Goal: Information Seeking & Learning: Understand process/instructions

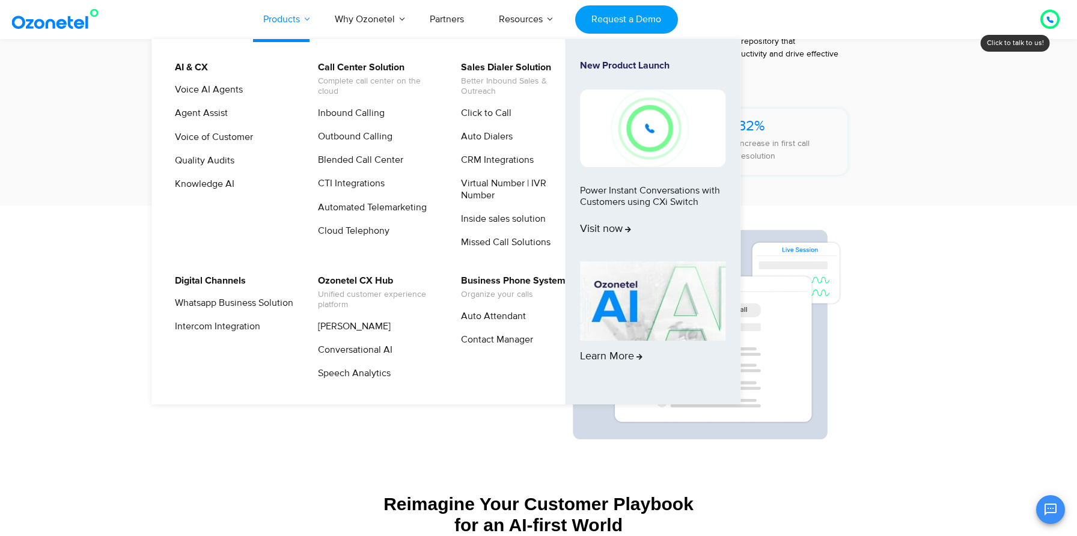
click at [305, 20] on link "Products" at bounding box center [282, 19] width 72 height 40
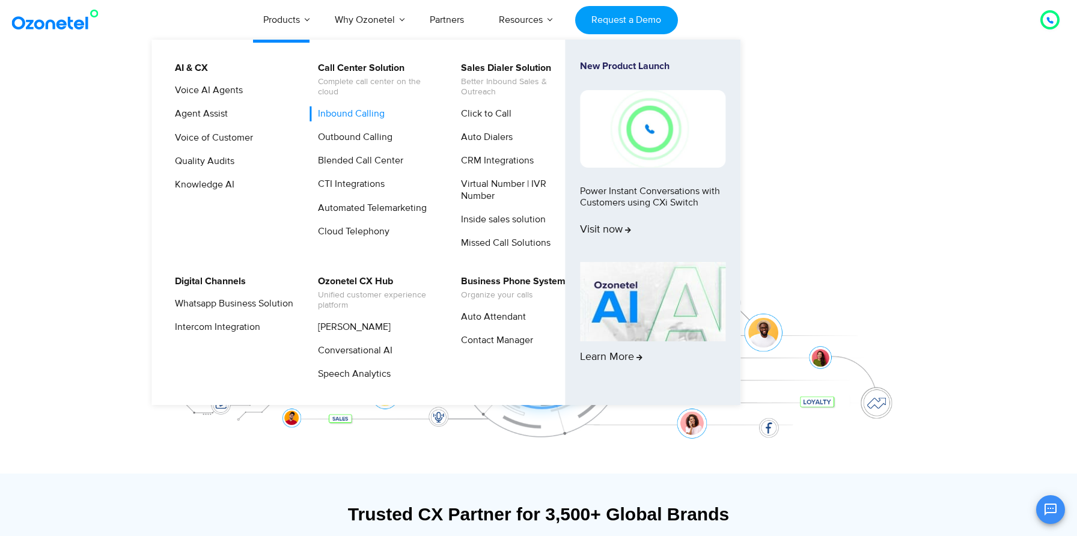
click at [363, 112] on link "Inbound Calling" at bounding box center [348, 113] width 76 height 15
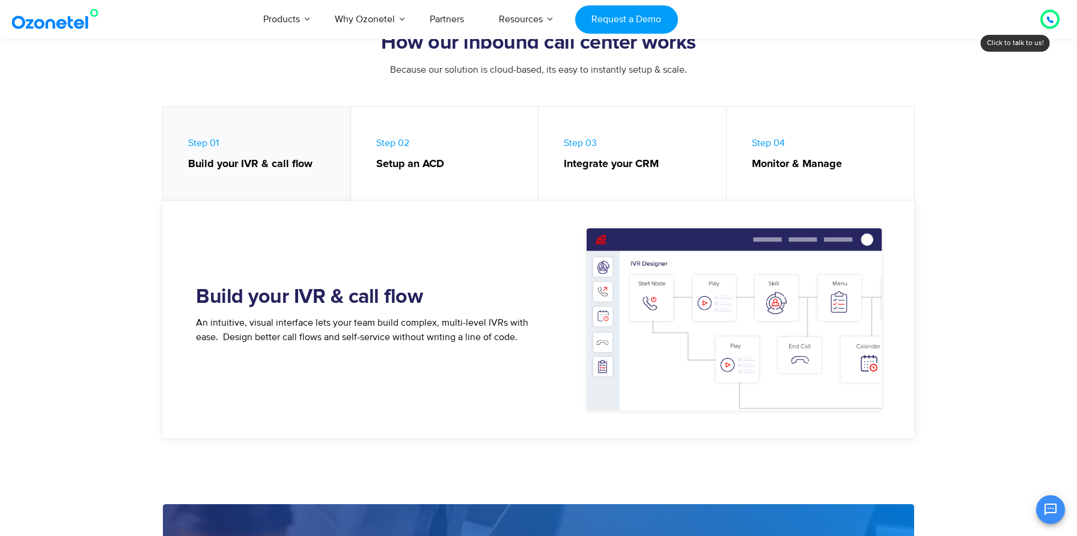
scroll to position [513, 0]
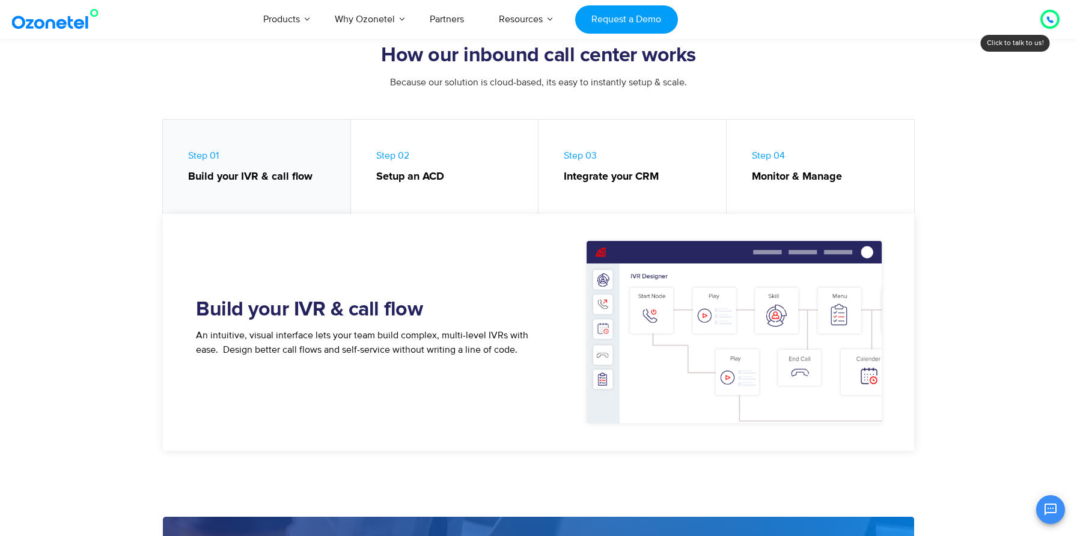
click at [404, 209] on link "Step 02 Setup an ACD" at bounding box center [445, 170] width 188 height 100
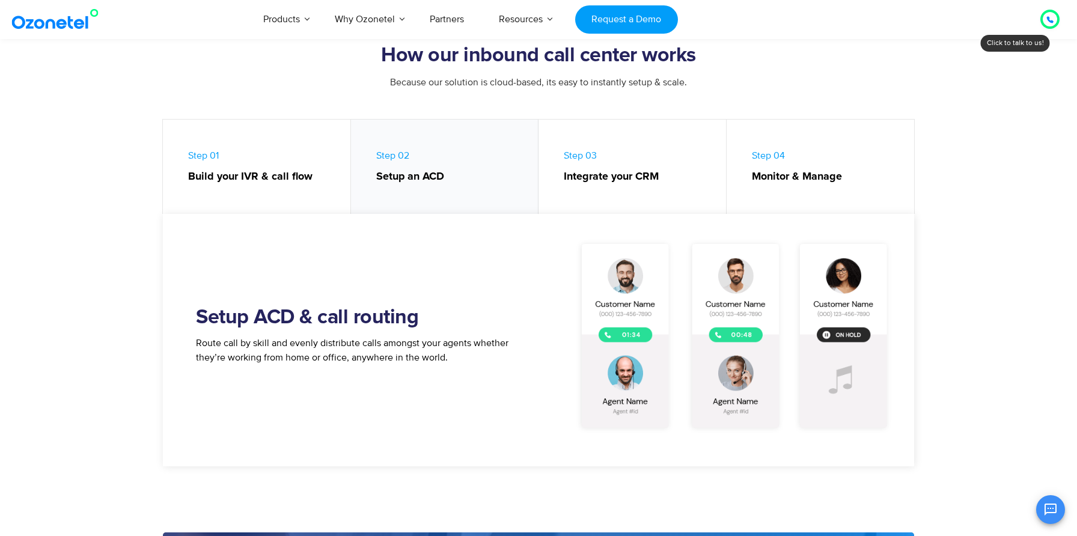
click at [232, 144] on link "Step 01 Build your IVR & call flow" at bounding box center [257, 170] width 188 height 100
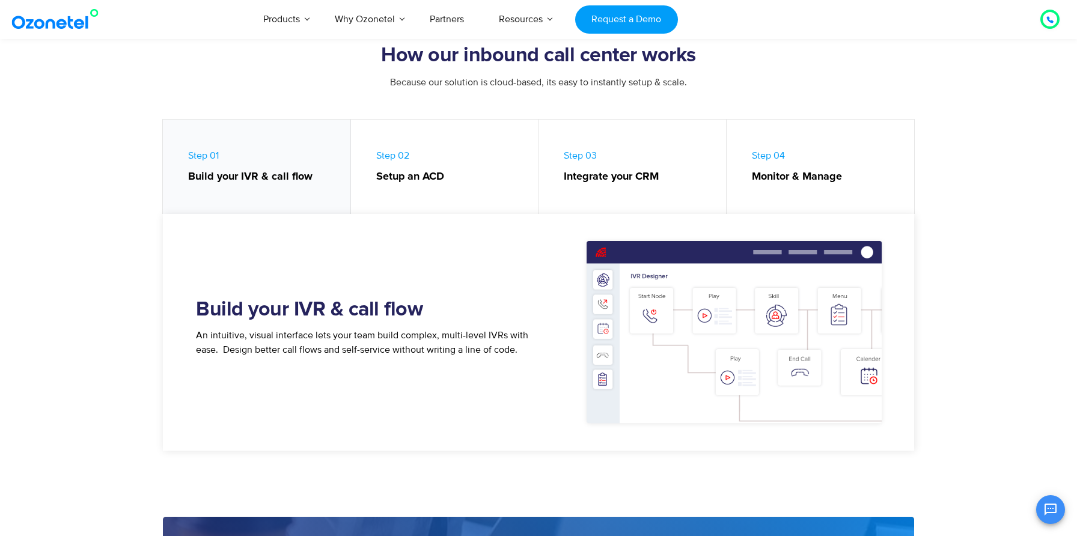
click at [332, 311] on h2 "Build your IVR & call flow" at bounding box center [367, 310] width 343 height 24
click at [522, 148] on link "Step 02 Setup an ACD" at bounding box center [445, 170] width 188 height 100
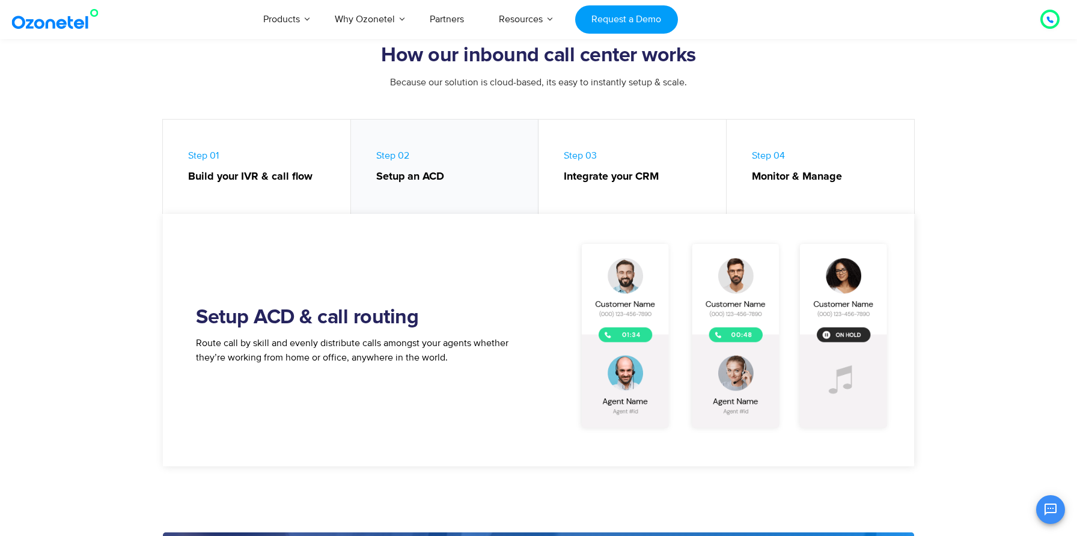
click at [639, 159] on link "Step 03 Integrate your CRM" at bounding box center [632, 170] width 188 height 100
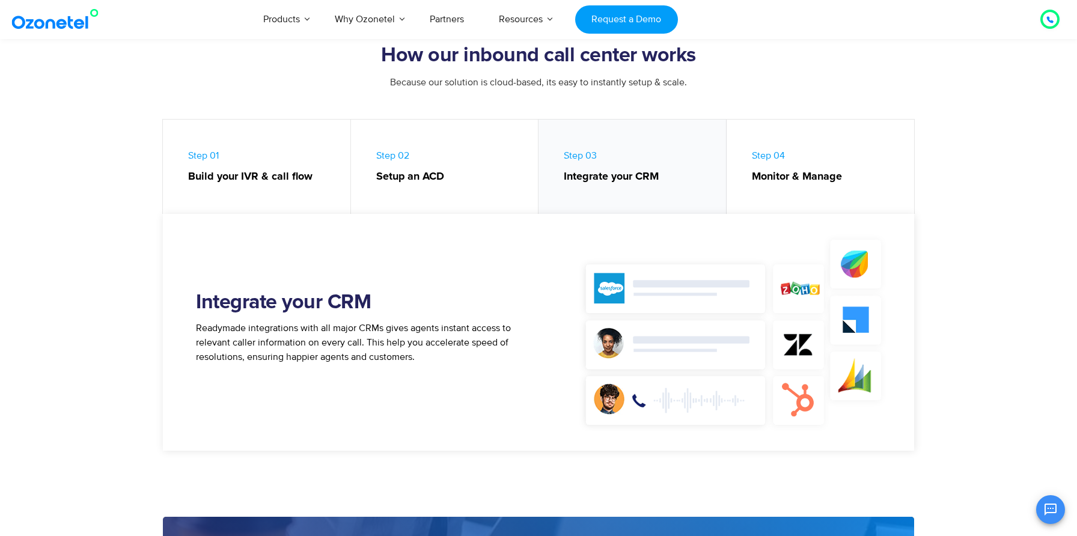
click at [816, 163] on link "Step 04 Monitor & Manage" at bounding box center [821, 170] width 188 height 100
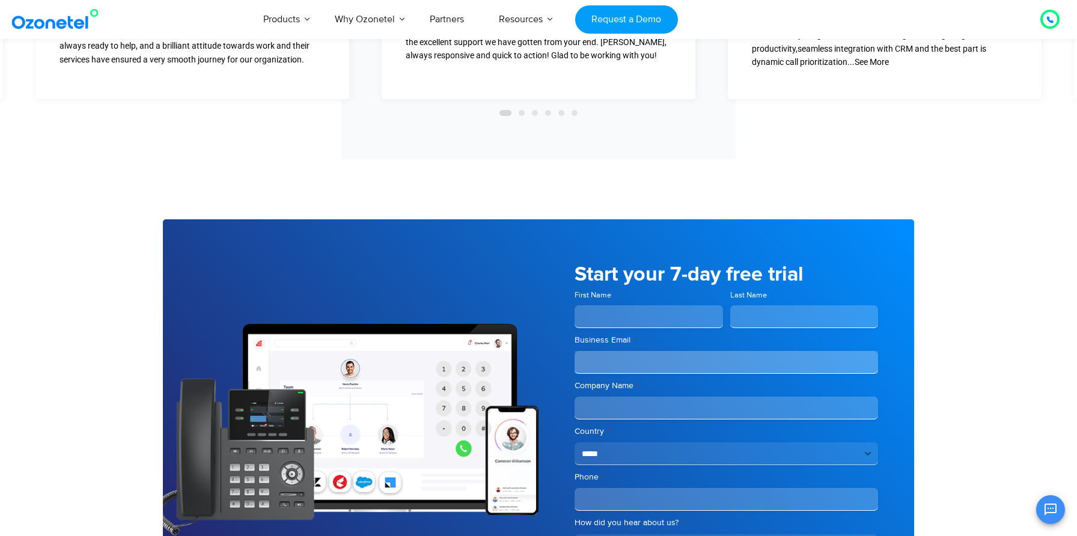
drag, startPoint x: 630, startPoint y: 192, endPoint x: 498, endPoint y: -65, distance: 289.5
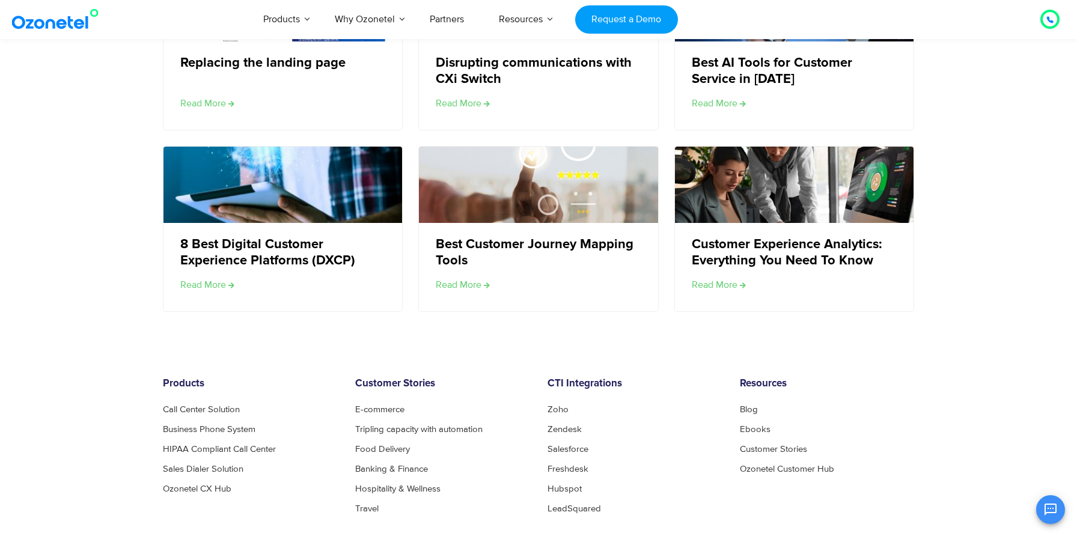
scroll to position [3953, 0]
